Goal: Navigation & Orientation: Find specific page/section

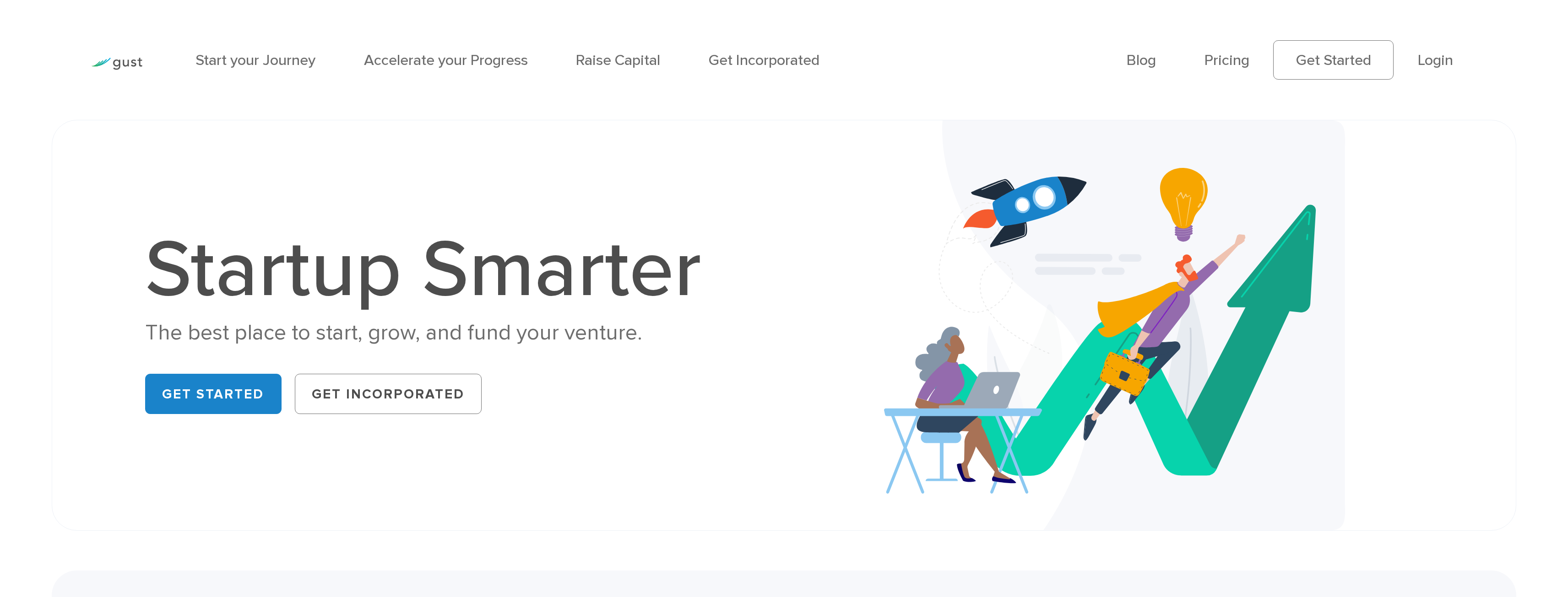
click at [1127, 51] on li "Blog" at bounding box center [1141, 60] width 29 height 22
click at [1131, 57] on link "Blog" at bounding box center [1141, 60] width 29 height 18
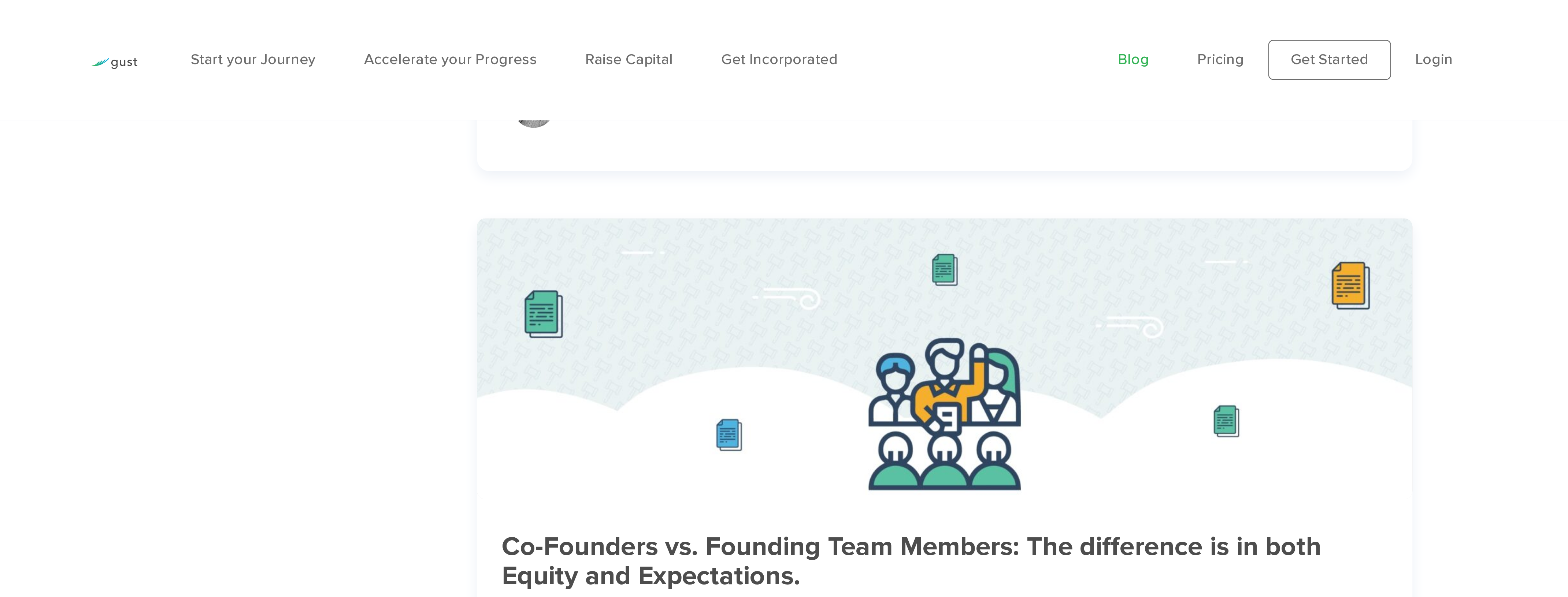
scroll to position [1590, 0]
